Goal: Information Seeking & Learning: Learn about a topic

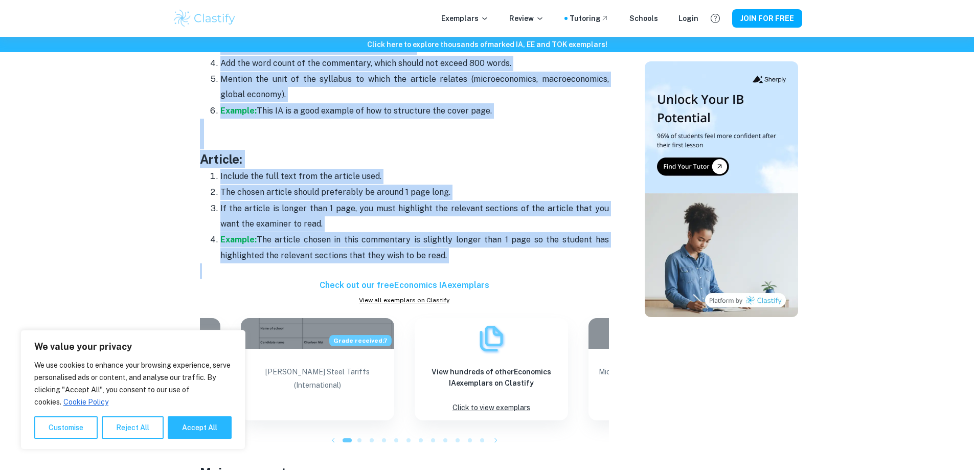
scroll to position [619, 0]
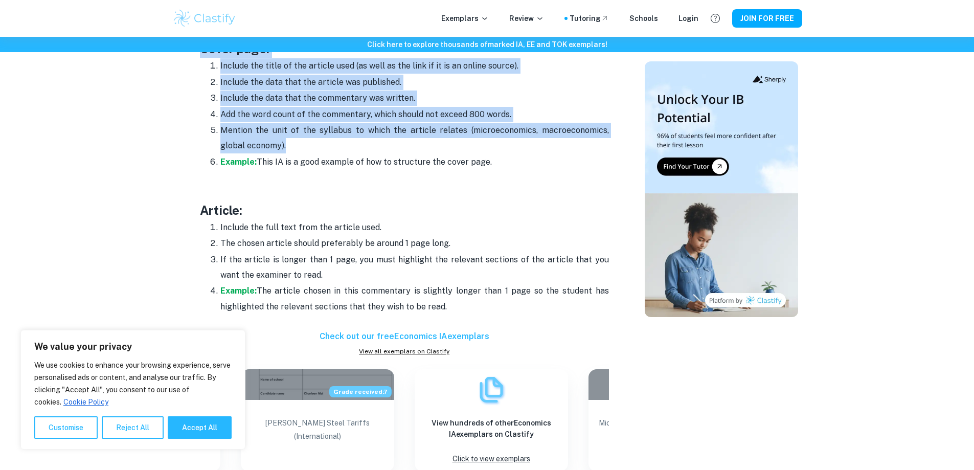
drag, startPoint x: 266, startPoint y: 85, endPoint x: 342, endPoint y: 144, distance: 95.6
click at [342, 144] on div "Do you have one of the three Economics IAs coming up and you need some inspirat…" at bounding box center [404, 424] width 409 height 1254
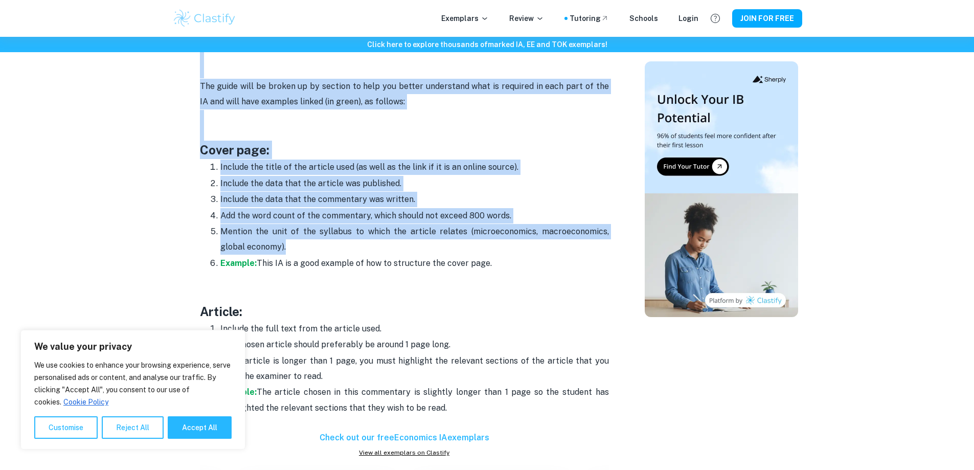
scroll to position [517, 0]
copy div "Economics IA Format and Structure The guide will be broken up by section to hel…"
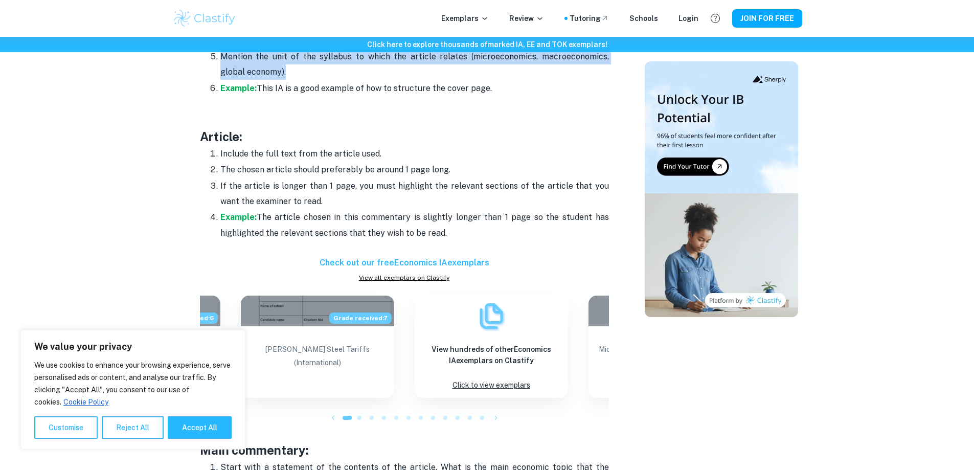
scroll to position [721, 0]
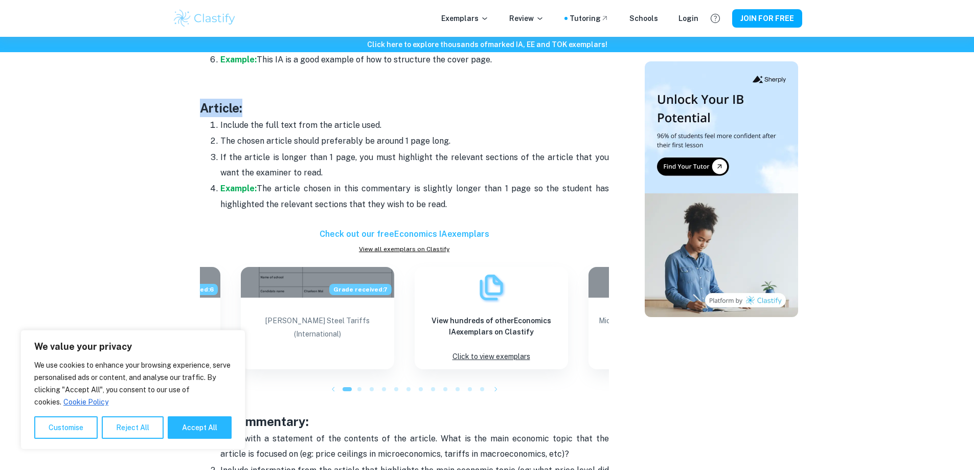
drag, startPoint x: 202, startPoint y: 107, endPoint x: 394, endPoint y: 113, distance: 192.4
click at [394, 113] on h3 "Article:" at bounding box center [404, 108] width 409 height 18
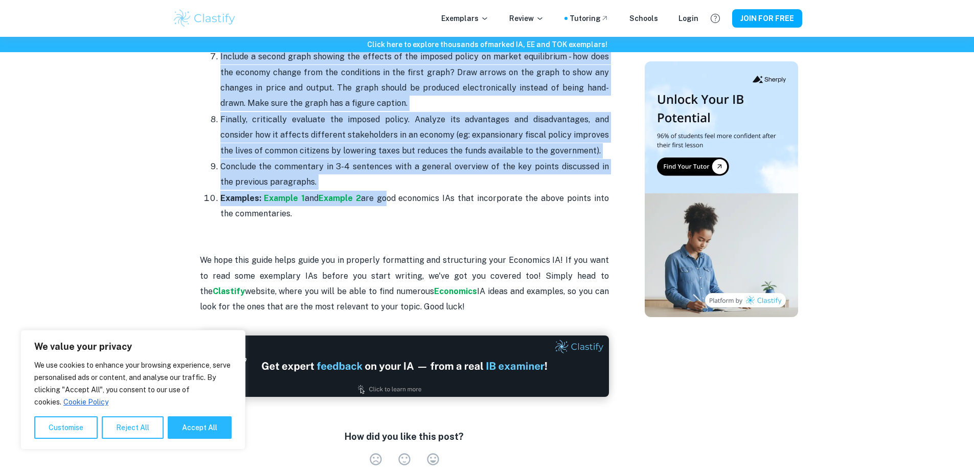
scroll to position [1335, 0]
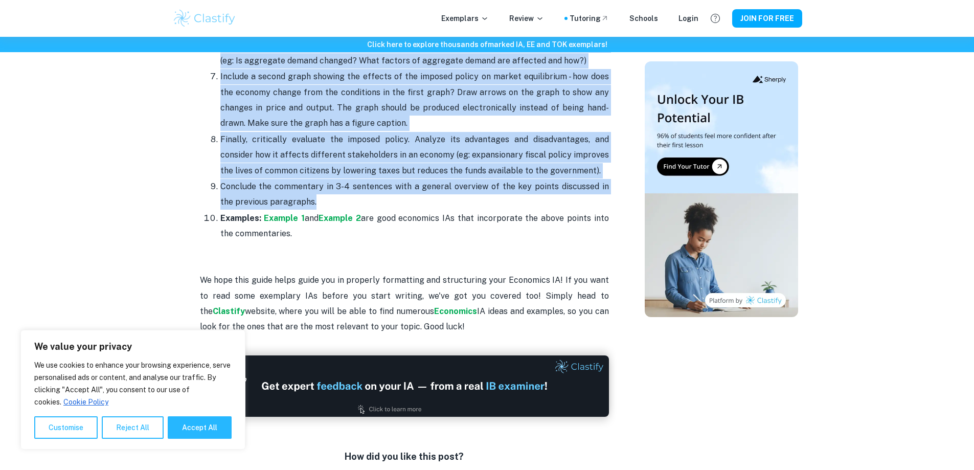
drag, startPoint x: 201, startPoint y: 117, endPoint x: 351, endPoint y: 187, distance: 165.7
copy div "Main commentary: Start with a statement of the contents of the article. What is…"
